Goal: Information Seeking & Learning: Learn about a topic

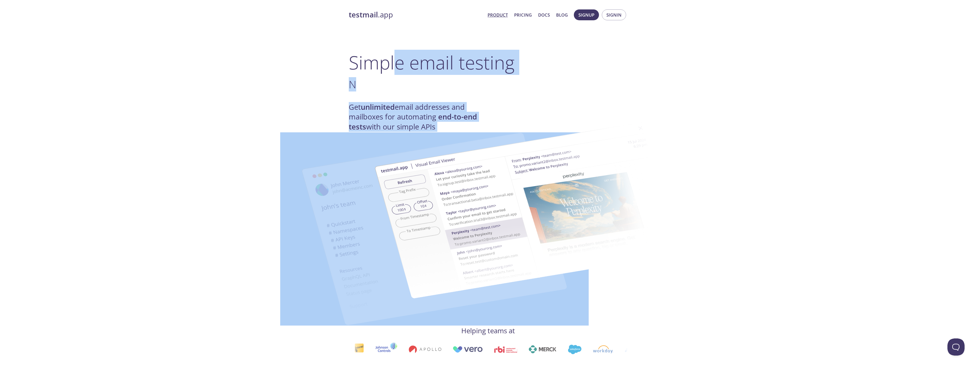
drag, startPoint x: 458, startPoint y: 80, endPoint x: 499, endPoint y: 123, distance: 59.8
drag, startPoint x: 499, startPoint y: 123, endPoint x: 491, endPoint y: 81, distance: 43.1
click at [491, 81] on h3 "Loved by ." at bounding box center [488, 84] width 279 height 13
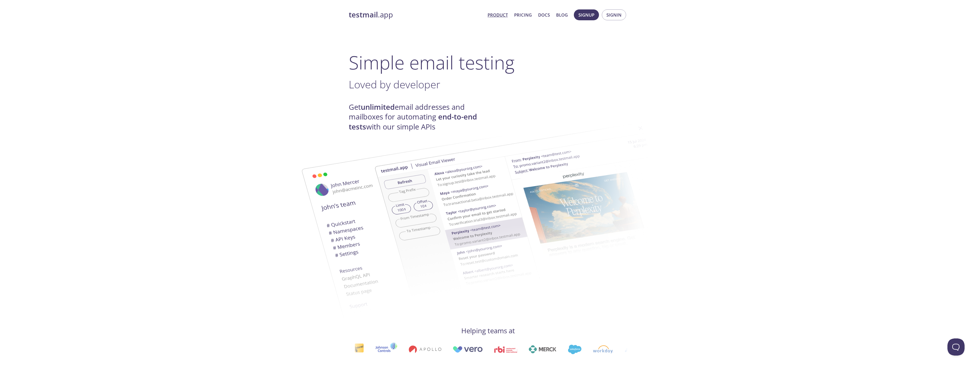
click at [507, 73] on h1 "Simple email testing" at bounding box center [488, 62] width 279 height 22
click at [525, 16] on link "Pricing" at bounding box center [523, 14] width 18 height 7
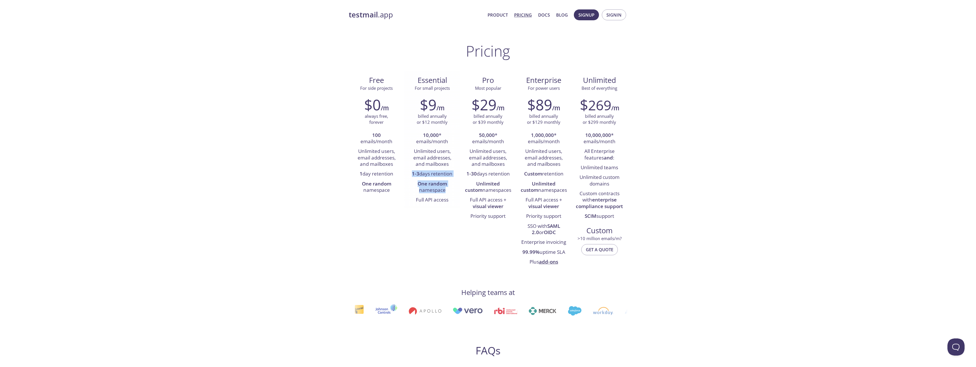
drag, startPoint x: 451, startPoint y: 164, endPoint x: 447, endPoint y: 192, distance: 28.8
click at [447, 192] on ul "10,000 * emails/month Unlimited users, email addresses, and mailboxes 1-3 days …" at bounding box center [432, 168] width 47 height 75
click at [445, 192] on li "One random namespace" at bounding box center [432, 187] width 47 height 16
drag, startPoint x: 446, startPoint y: 192, endPoint x: 416, endPoint y: 106, distance: 91.4
drag, startPoint x: 416, startPoint y: 106, endPoint x: 417, endPoint y: 82, distance: 23.7
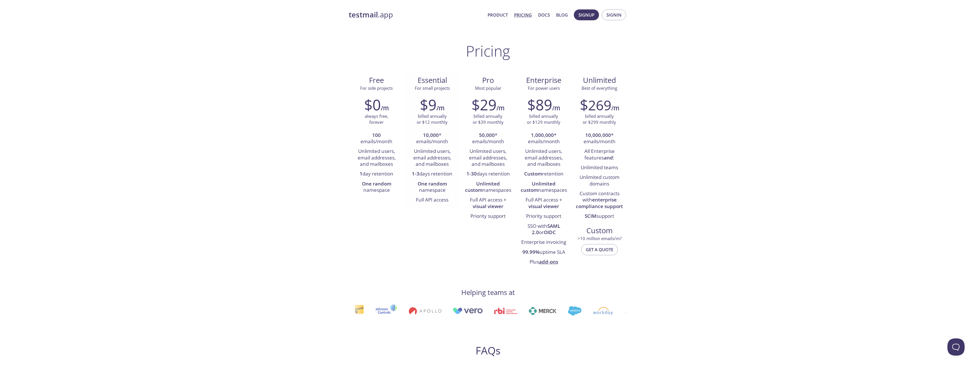
click at [417, 82] on span "Essential" at bounding box center [432, 80] width 47 height 10
drag, startPoint x: 417, startPoint y: 81, endPoint x: 450, endPoint y: 200, distance: 123.2
click at [450, 200] on div "Essential For small projects $9 /m billed annually or $12 monthly 10,000 * emai…" at bounding box center [432, 140] width 56 height 138
click at [450, 200] on li "Full API access" at bounding box center [432, 200] width 47 height 10
drag, startPoint x: 448, startPoint y: 197, endPoint x: 414, endPoint y: 78, distance: 124.1
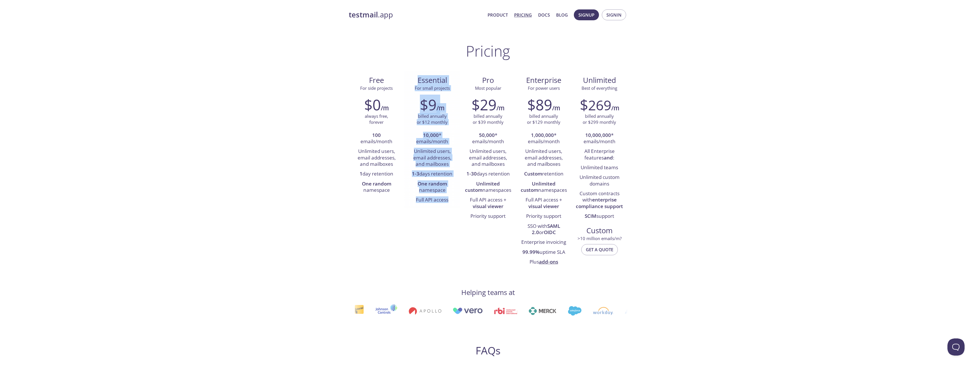
click at [414, 78] on div "Essential For small projects $9 /m billed annually or $12 monthly 10,000 * emai…" at bounding box center [432, 140] width 56 height 138
click at [414, 78] on span "Essential" at bounding box center [432, 80] width 47 height 10
drag, startPoint x: 414, startPoint y: 78, endPoint x: 435, endPoint y: 195, distance: 119.2
click at [435, 195] on div "Essential For small projects $9 /m billed annually or $12 monthly 10,000 * emai…" at bounding box center [432, 140] width 56 height 138
drag, startPoint x: 435, startPoint y: 195, endPoint x: 434, endPoint y: 200, distance: 4.7
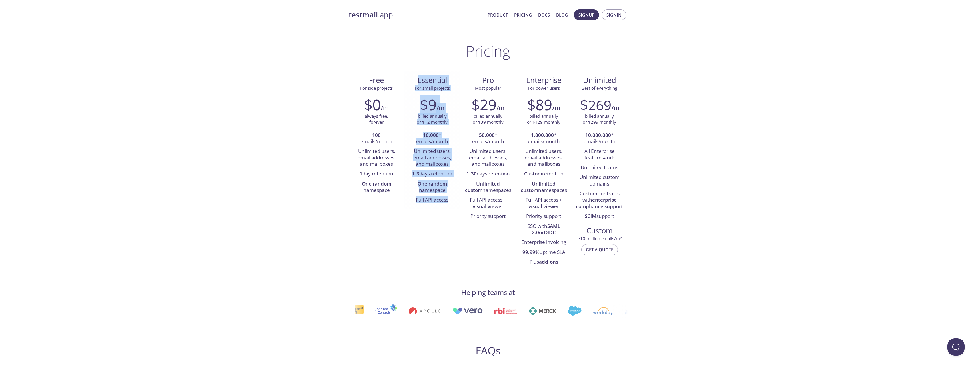
click at [434, 200] on li "Full API access" at bounding box center [432, 200] width 47 height 10
click at [432, 200] on li "Full API access" at bounding box center [432, 200] width 47 height 10
click at [428, 184] on strong "One random" at bounding box center [432, 183] width 29 height 7
click at [426, 183] on strong "One random" at bounding box center [432, 183] width 29 height 7
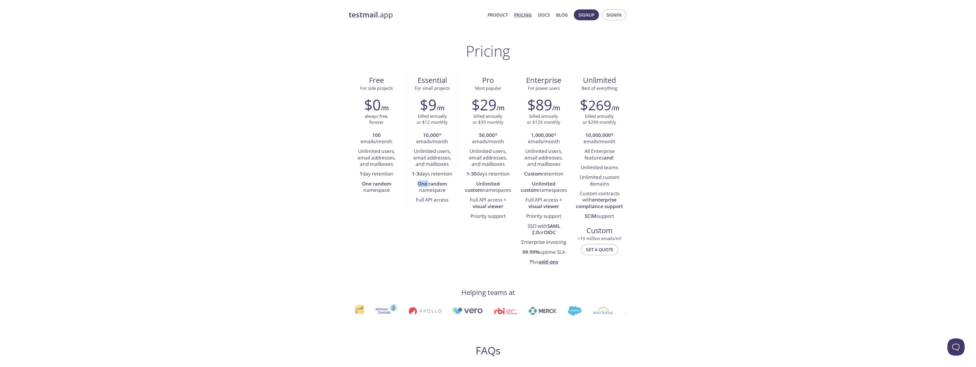
click at [426, 183] on strong "One random" at bounding box center [432, 183] width 29 height 7
click at [425, 182] on strong "One random" at bounding box center [432, 183] width 29 height 7
click at [426, 183] on strong "One random" at bounding box center [432, 183] width 29 height 7
click at [483, 143] on li "50,000 * emails/month" at bounding box center [487, 139] width 47 height 16
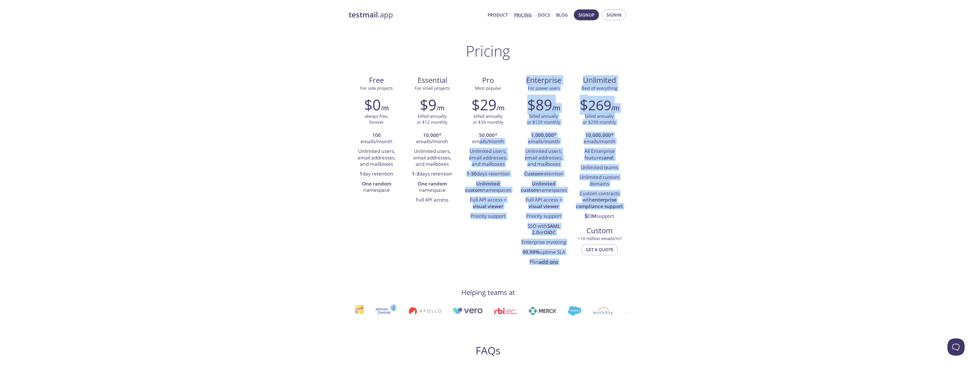
drag, startPoint x: 505, startPoint y: 158, endPoint x: 587, endPoint y: 218, distance: 102.0
click at [587, 218] on div "Free For side projects $0 /m always free, forever 100 emails/month Unlimited us…" at bounding box center [488, 171] width 279 height 200
click at [587, 218] on strong "SCIM" at bounding box center [591, 215] width 12 height 7
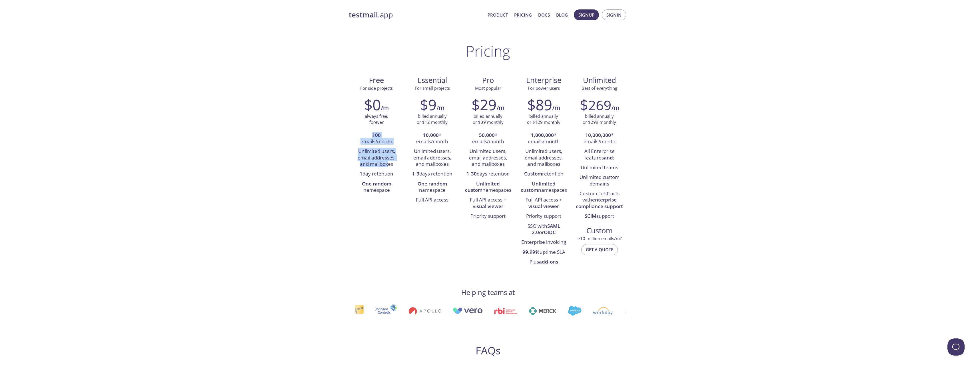
drag, startPoint x: 370, startPoint y: 138, endPoint x: 389, endPoint y: 165, distance: 33.3
click at [389, 165] on ul "100 emails/month Unlimited users, email addresses, and mailboxes 1 day retentio…" at bounding box center [376, 163] width 47 height 65
click at [389, 165] on li "Unlimited users, email addresses, and mailboxes" at bounding box center [376, 158] width 47 height 23
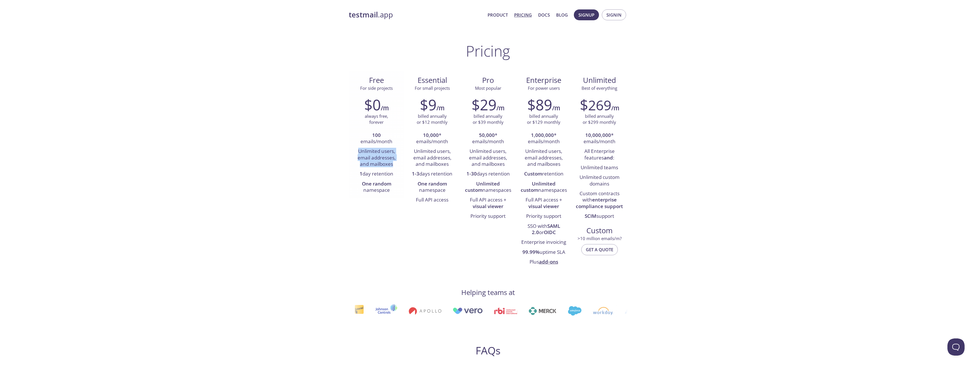
drag, startPoint x: 389, startPoint y: 165, endPoint x: 378, endPoint y: 160, distance: 12.6
click at [378, 160] on li "Unlimited users, email addresses, and mailboxes" at bounding box center [376, 158] width 47 height 23
drag, startPoint x: 378, startPoint y: 160, endPoint x: 372, endPoint y: 160, distance: 5.4
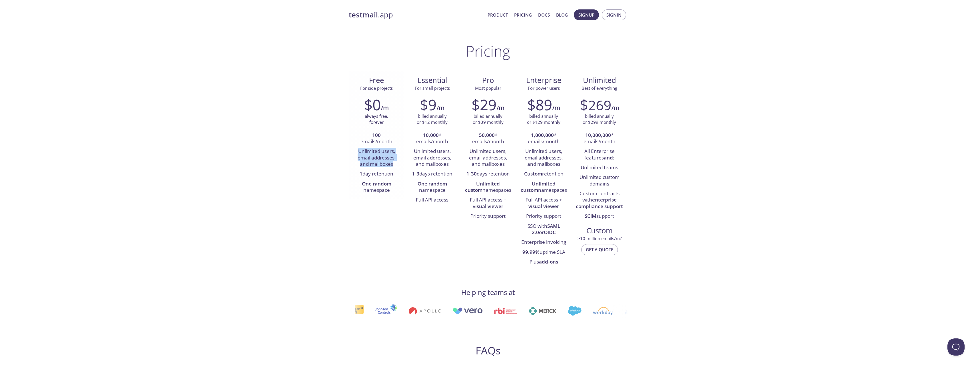
click at [372, 160] on li "Unlimited users, email addresses, and mailboxes" at bounding box center [376, 158] width 47 height 23
click at [224, 214] on div "testmail .app Product Pricing Docs Blog Signup Signin Pricing Free For side pro…" at bounding box center [488, 374] width 976 height 737
click at [355, 19] on strong "testmail" at bounding box center [363, 15] width 29 height 10
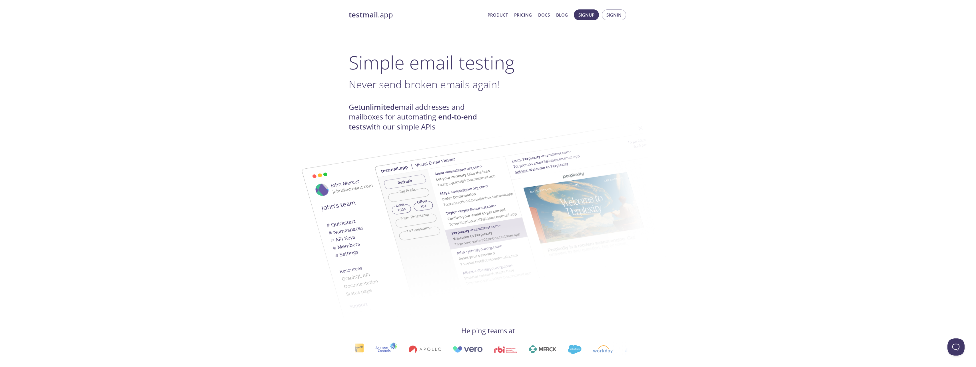
click at [394, 71] on h1 "Simple email testing" at bounding box center [488, 62] width 279 height 22
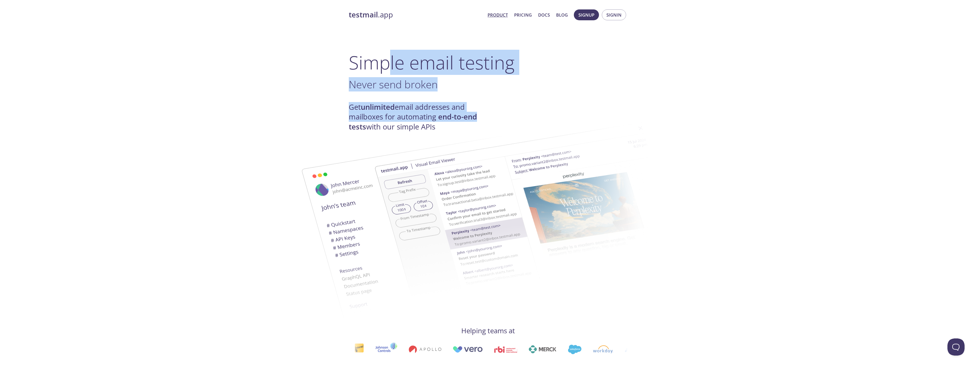
drag, startPoint x: 406, startPoint y: 74, endPoint x: 498, endPoint y: 113, distance: 99.2
click at [495, 113] on div "Get unlimited email addresses and mailboxes for automating end-to-end tests wit…" at bounding box center [488, 116] width 279 height 29
drag, startPoint x: 480, startPoint y: 110, endPoint x: 354, endPoint y: 63, distance: 134.7
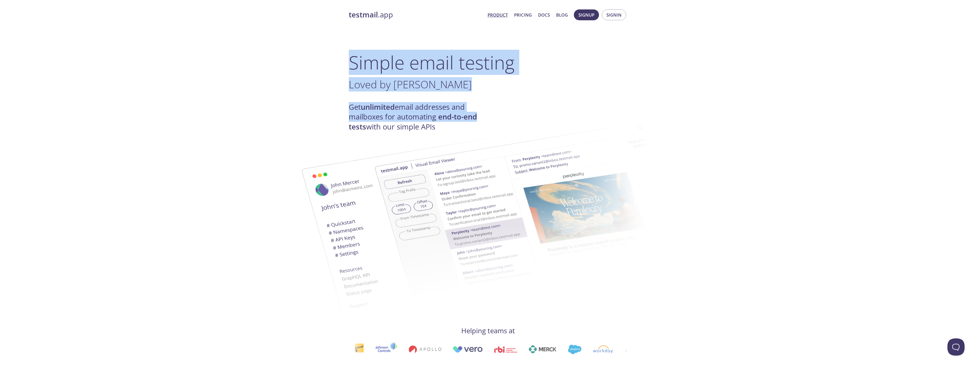
click at [354, 63] on h1 "Simple email testing" at bounding box center [488, 62] width 279 height 22
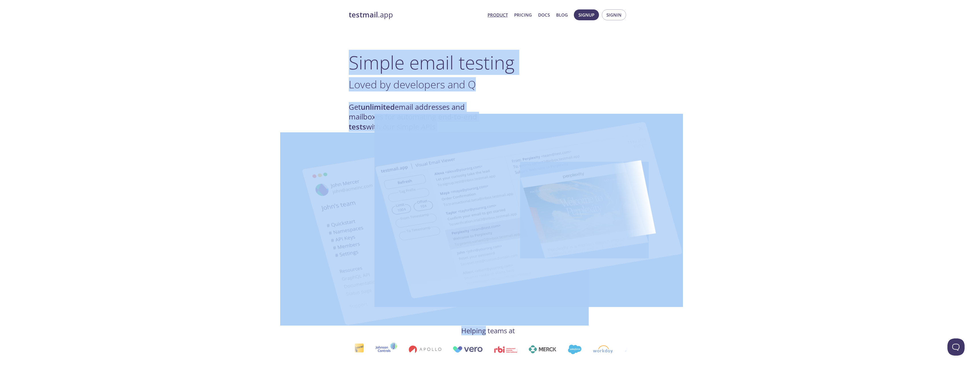
drag, startPoint x: 354, startPoint y: 63, endPoint x: 452, endPoint y: 114, distance: 110.9
click at [452, 114] on img at bounding box center [528, 210] width 308 height 193
click at [430, 83] on span "Loved by developers and QA teams" at bounding box center [431, 84] width 165 height 14
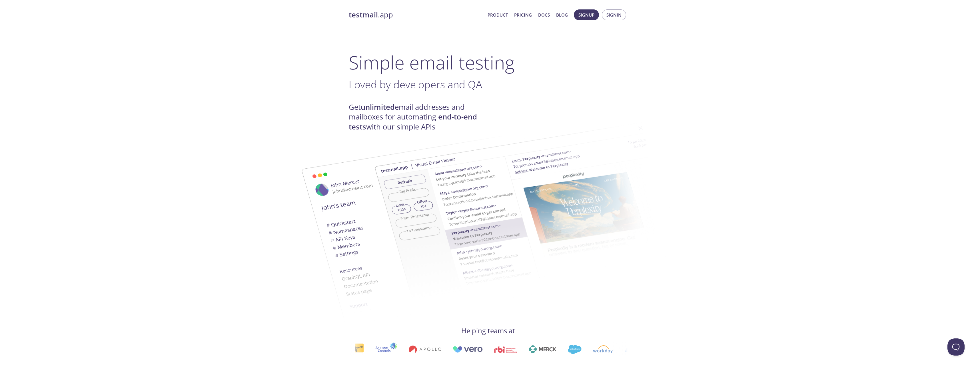
drag, startPoint x: 408, startPoint y: 85, endPoint x: 416, endPoint y: 122, distance: 38.5
drag, startPoint x: 416, startPoint y: 122, endPoint x: 406, endPoint y: 112, distance: 14.9
click at [406, 112] on h4 "Get unlimited email addresses and mailboxes for automating end-to-end tests wit…" at bounding box center [418, 116] width 139 height 29
click at [405, 109] on h4 "Get unlimited email addresses and mailboxes for automating end-to-end tests wit…" at bounding box center [418, 116] width 139 height 29
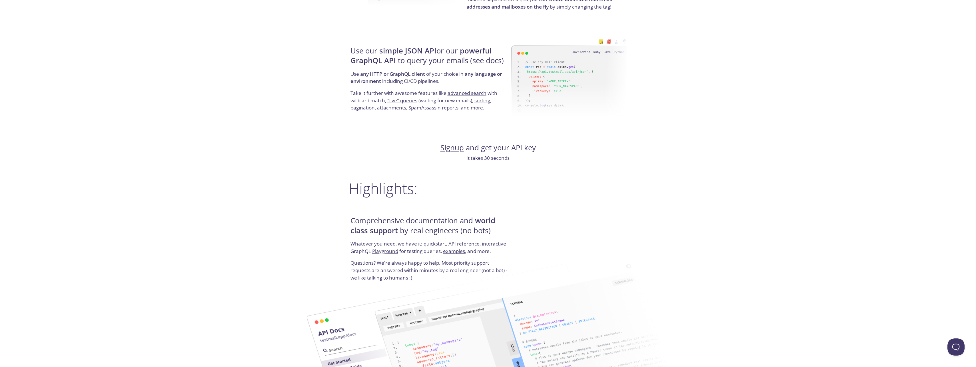
scroll to position [523, 0]
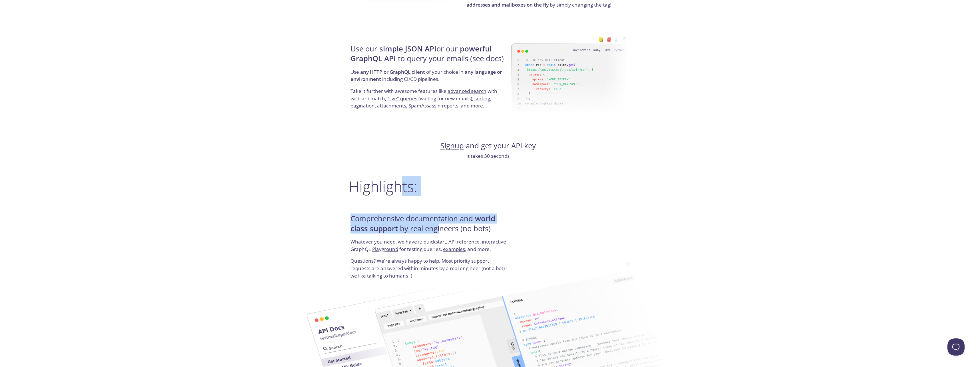
drag, startPoint x: 408, startPoint y: 178, endPoint x: 438, endPoint y: 236, distance: 65.0
click at [438, 236] on div "testmail .app Product Pricing Docs Blog Signup Signin Simple email testing Neve…" at bounding box center [488, 153] width 292 height 1343
click at [438, 234] on h4 "Comprehensive documentation and world class support by real engineers (no bots)" at bounding box center [429, 226] width 159 height 24
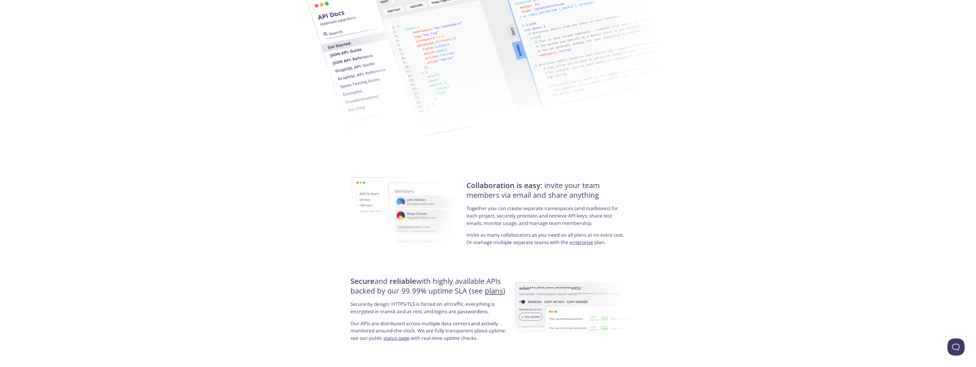
scroll to position [939, 0]
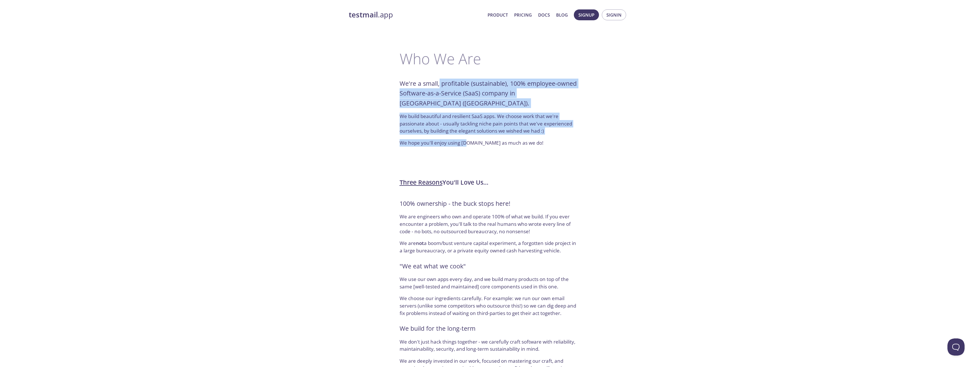
drag, startPoint x: 439, startPoint y: 84, endPoint x: 466, endPoint y: 141, distance: 63.0
click at [466, 141] on div "Who We Are We're a small, profitable (sustainable), 100% employee-owned Softwar…" at bounding box center [488, 99] width 206 height 118
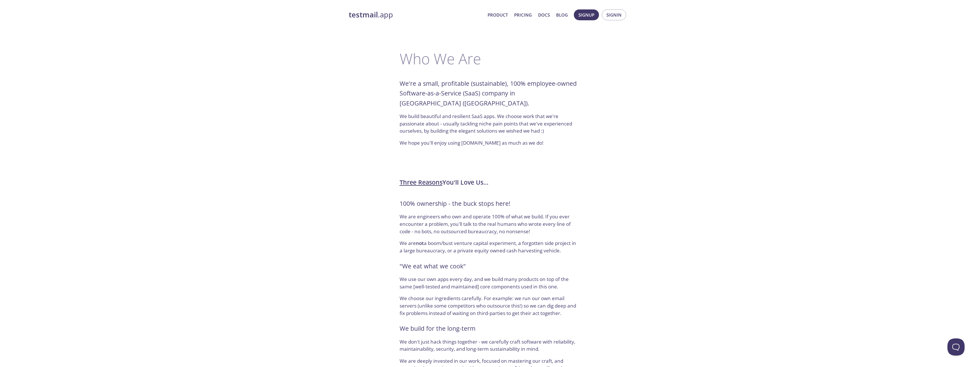
scroll to position [105, 0]
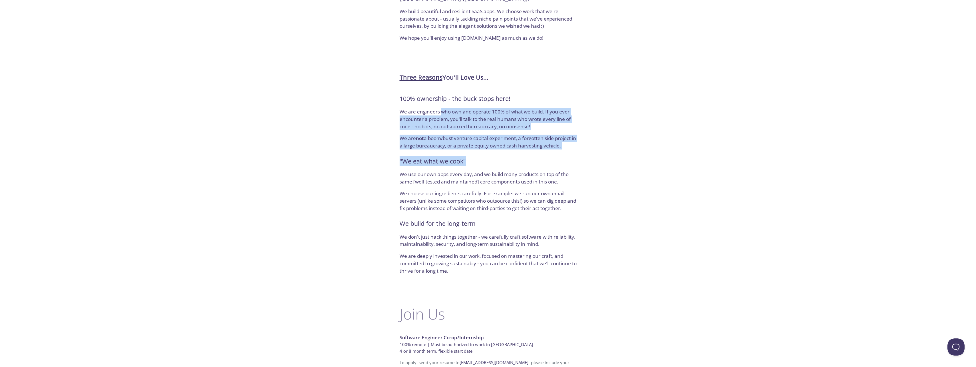
drag, startPoint x: 440, startPoint y: 95, endPoint x: 488, endPoint y: 143, distance: 67.4
click at [488, 143] on div "Three Reasons You'll Love Us... 100% ownership - the buck stops here! We are en…" at bounding box center [488, 175] width 206 height 224
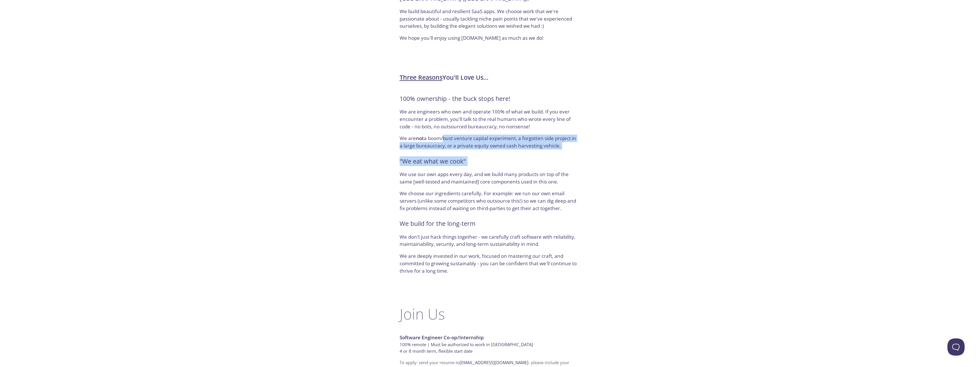
drag, startPoint x: 488, startPoint y: 143, endPoint x: 442, endPoint y: 127, distance: 49.0
click at [442, 127] on div "Three Reasons You'll Love Us... 100% ownership - the buck stops here! We are en…" at bounding box center [488, 175] width 206 height 224
drag, startPoint x: 442, startPoint y: 127, endPoint x: 436, endPoint y: 119, distance: 9.5
click at [436, 119] on p "We are engineers who own and operate 100% of what we build. If you ever encount…" at bounding box center [488, 119] width 177 height 22
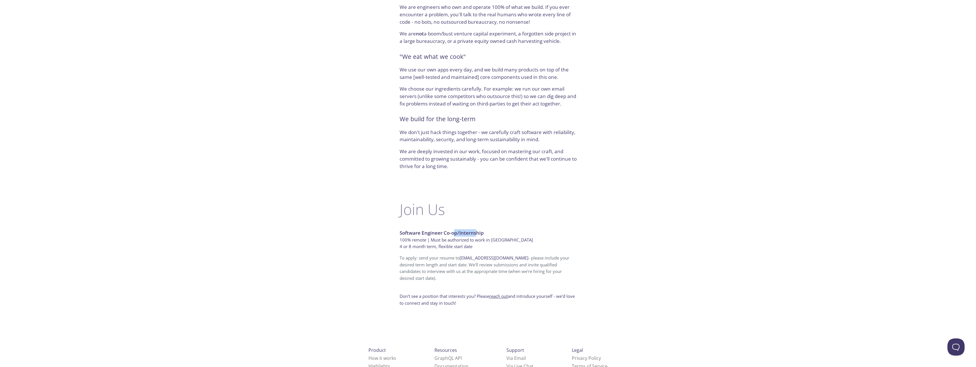
drag, startPoint x: 453, startPoint y: 224, endPoint x: 478, endPoint y: 224, distance: 24.3
click at [478, 229] on p "Software Engineer Co-op/Internship" at bounding box center [488, 232] width 177 height 7
drag, startPoint x: 478, startPoint y: 224, endPoint x: 438, endPoint y: 216, distance: 40.0
click at [438, 216] on div "Join Us Software Engineer Co-op/Internship 100% remote | Must be authorized to …" at bounding box center [488, 253] width 206 height 126
drag, startPoint x: 438, startPoint y: 216, endPoint x: 489, endPoint y: 243, distance: 57.8
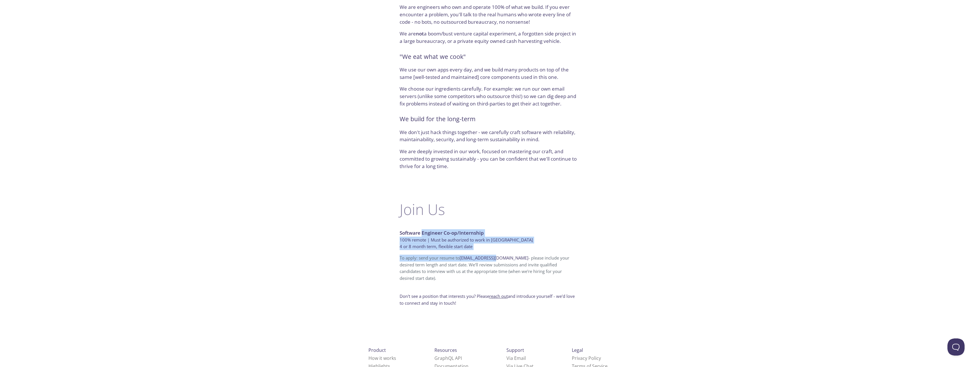
click at [489, 243] on div "Join Us Software Engineer Co-op/Internship 100% remote | Must be authorized to …" at bounding box center [488, 253] width 206 height 126
drag, startPoint x: 489, startPoint y: 243, endPoint x: 461, endPoint y: 229, distance: 31.4
click at [461, 236] on h6 "100% remote | Must be authorized to work in [GEOGRAPHIC_DATA]" at bounding box center [488, 239] width 177 height 7
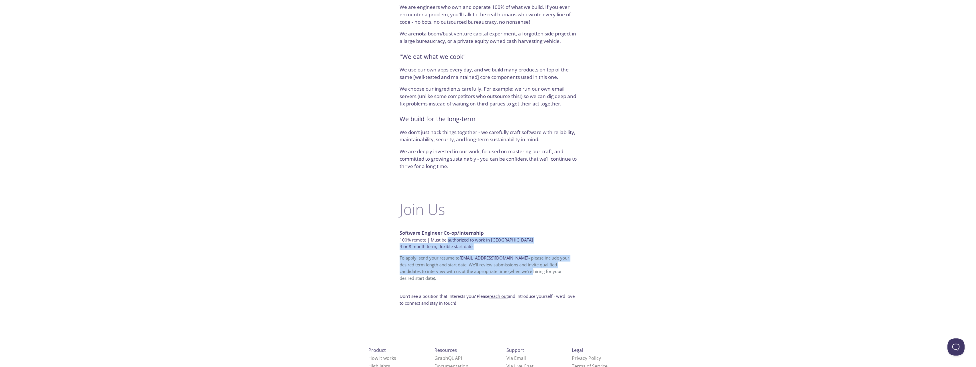
drag, startPoint x: 482, startPoint y: 244, endPoint x: 502, endPoint y: 261, distance: 26.8
click at [502, 261] on div "Join Us Software Engineer Co-op/Internship 100% remote | Must be authorized to …" at bounding box center [488, 253] width 206 height 126
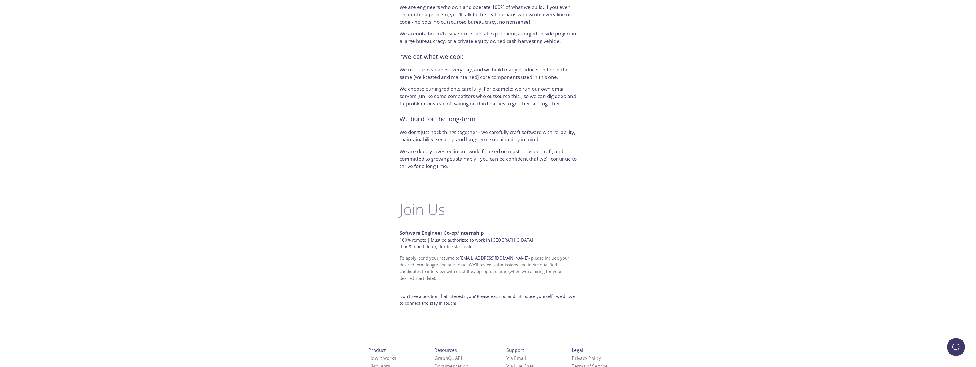
drag, startPoint x: 502, startPoint y: 261, endPoint x: 477, endPoint y: 270, distance: 27.2
click at [477, 270] on div "Join Us Software Engineer Co-op/Internship 100% remote | Must be authorized to …" at bounding box center [488, 253] width 206 height 126
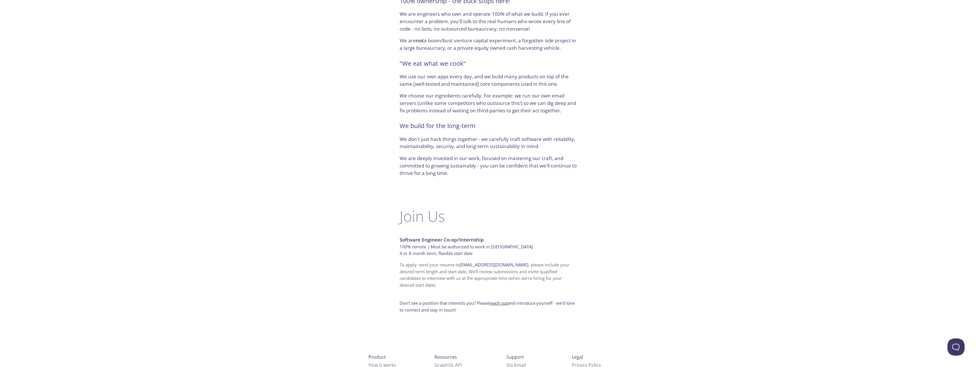
scroll to position [220, 0]
